Goal: Information Seeking & Learning: Learn about a topic

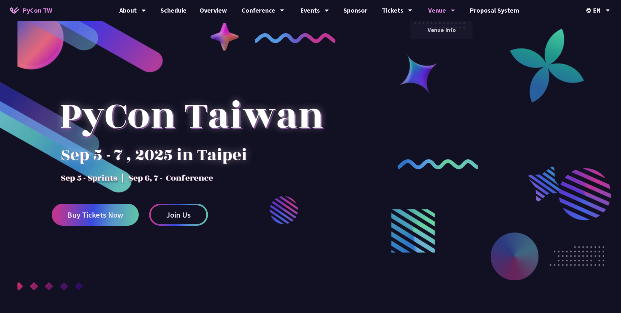
click at [441, 11] on div "Venue" at bounding box center [441, 10] width 27 height 21
click at [593, 48] on div "中文" at bounding box center [598, 48] width 39 height 15
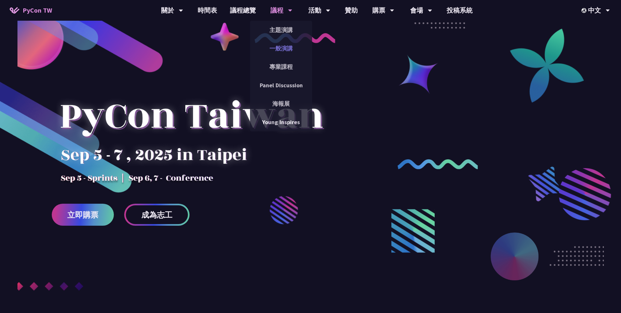
click at [286, 49] on link "一般演講" at bounding box center [281, 48] width 62 height 15
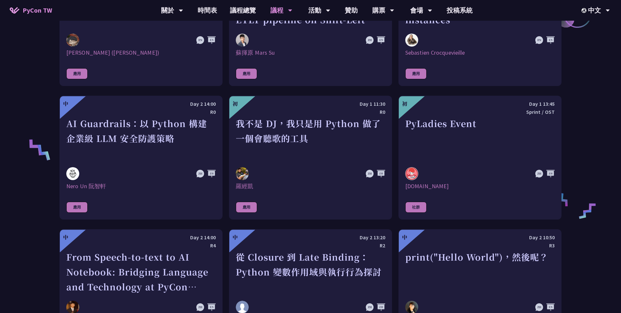
scroll to position [343, 0]
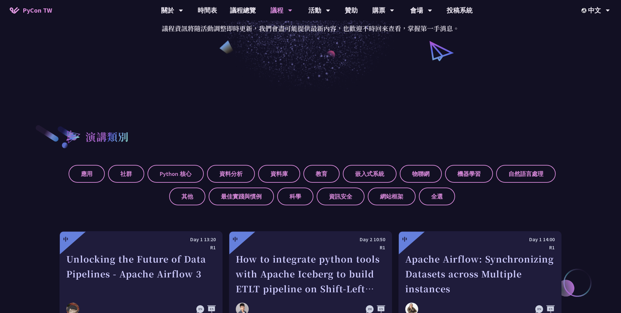
scroll to position [9, 0]
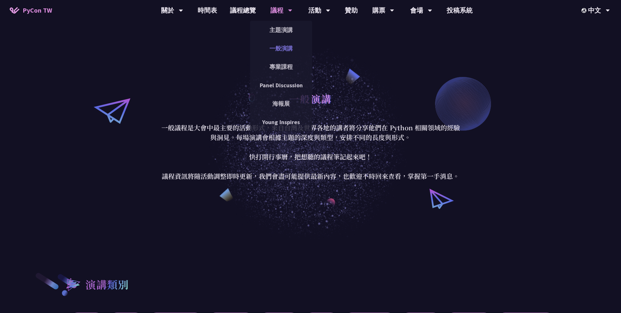
drag, startPoint x: 288, startPoint y: 51, endPoint x: 288, endPoint y: 47, distance: 4.2
click at [284, 29] on link "主題演講" at bounding box center [281, 29] width 62 height 15
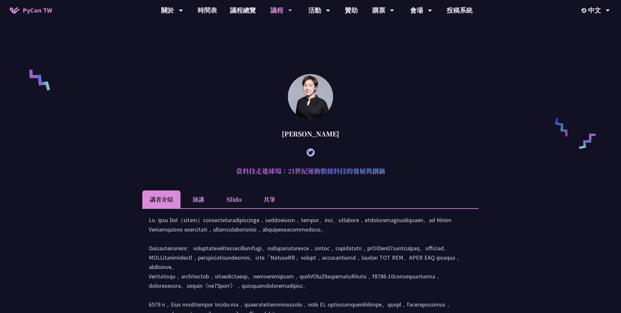
scroll to position [458, 0]
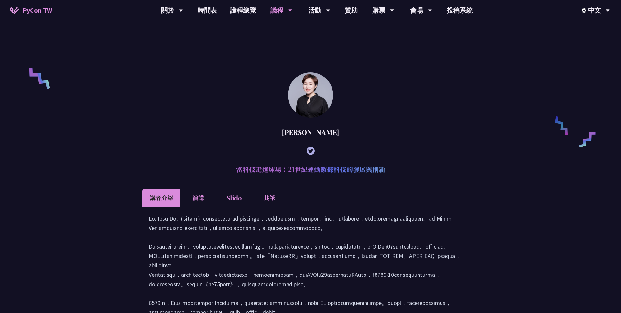
click at [293, 193] on article "[PERSON_NAME] 當科技走進球場：21世紀運動數據科技的發展與創新 講者介紹 演講 Slido 共筆" at bounding box center [310, 224] width 336 height 304
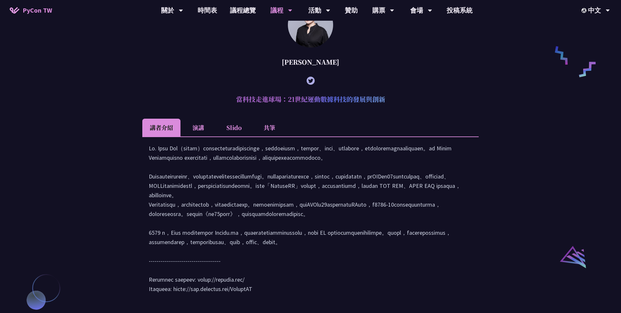
scroll to position [423, 0]
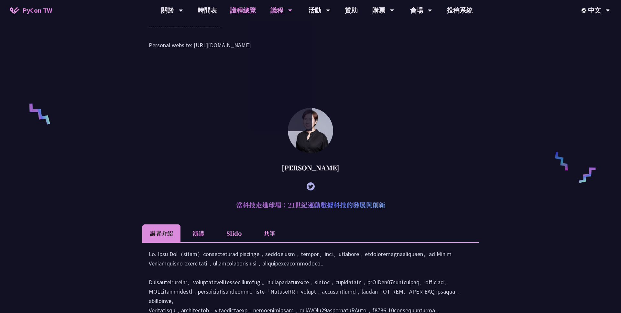
click at [244, 7] on link "議程總覽" at bounding box center [242, 10] width 39 height 21
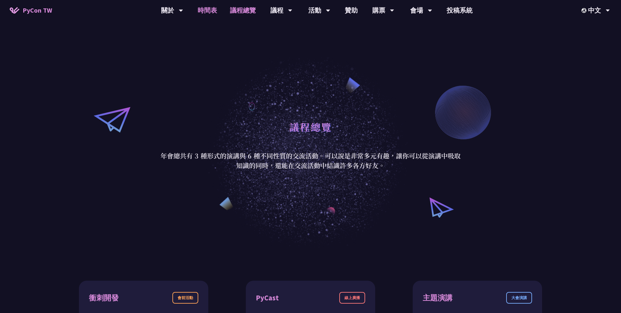
click at [214, 12] on link "時間表" at bounding box center [207, 10] width 32 height 21
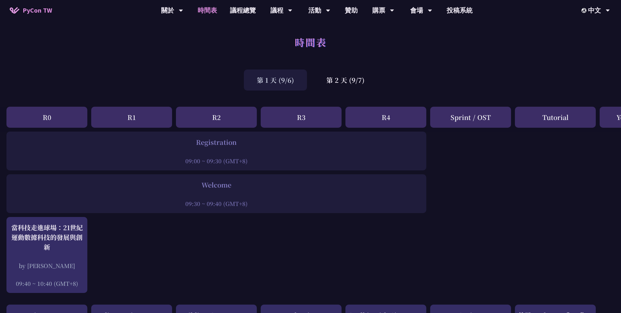
click at [56, 122] on div "R0" at bounding box center [46, 117] width 81 height 21
click at [125, 118] on div "R1" at bounding box center [131, 117] width 81 height 21
click at [59, 117] on div "R0" at bounding box center [46, 117] width 81 height 21
click at [116, 123] on div "R1" at bounding box center [131, 117] width 81 height 21
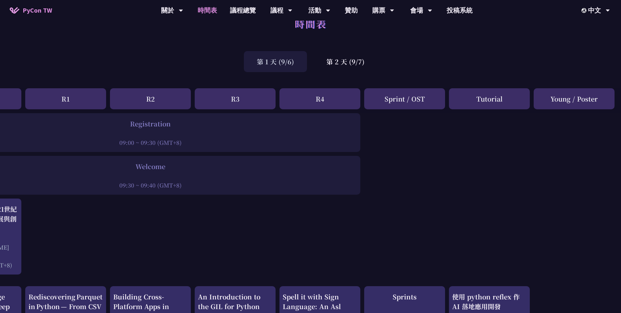
scroll to position [0, 66]
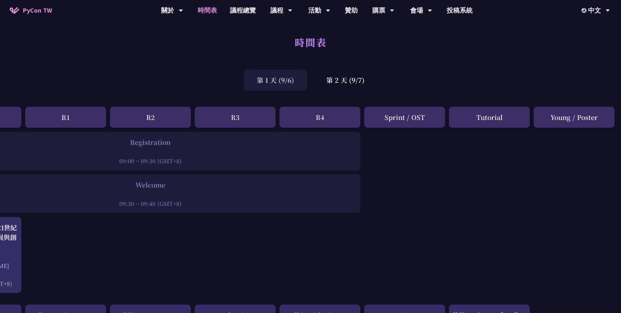
click at [168, 124] on div "R2" at bounding box center [150, 117] width 81 height 21
click at [152, 124] on div "R2" at bounding box center [150, 117] width 81 height 21
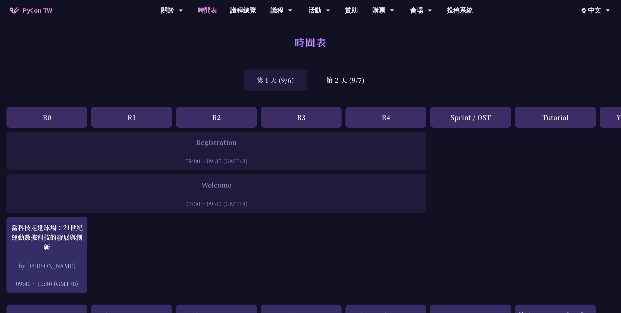
click at [151, 124] on div "R1" at bounding box center [131, 117] width 81 height 21
click at [328, 79] on div "第 2 天 (9/7)" at bounding box center [345, 80] width 64 height 21
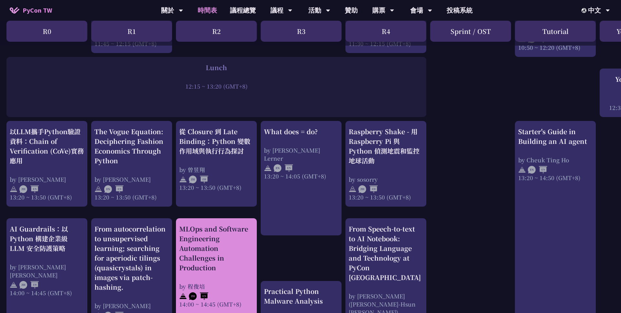
scroll to position [490, 0]
